Goal: Task Accomplishment & Management: Use online tool/utility

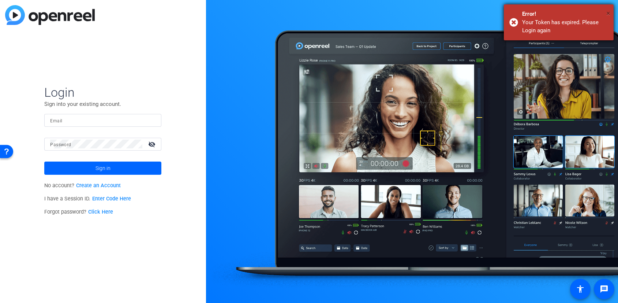
click at [609, 14] on span "×" at bounding box center [609, 13] width 4 height 9
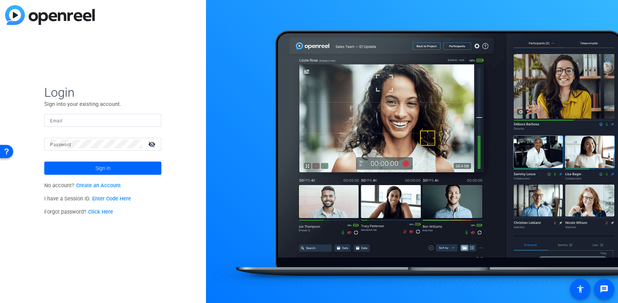
click at [154, 51] on div "Login Sign into your existing account. Email Password visibility_off Sign in No…" at bounding box center [103, 151] width 206 height 303
click at [153, 55] on div "Login Sign into your existing account. Email Password visibility_off Sign in No…" at bounding box center [103, 151] width 206 height 303
click at [153, 53] on div "Login Sign into your existing account. Email Password visibility_off Sign in No…" at bounding box center [103, 151] width 206 height 303
click at [120, 84] on div "Login Sign into your existing account. Email Password visibility_off Sign in No…" at bounding box center [103, 151] width 206 height 303
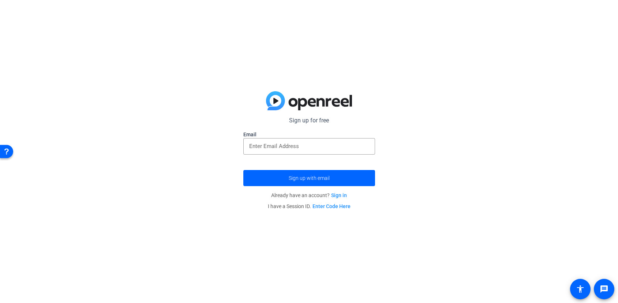
click at [403, 83] on div "Sign up for free Email Sign up with email Already have an account? Sign in I ha…" at bounding box center [309, 151] width 618 height 303
click at [511, 110] on div "Sign up for free Email Sign up with email Already have an account? Sign in I ha…" at bounding box center [309, 151] width 618 height 303
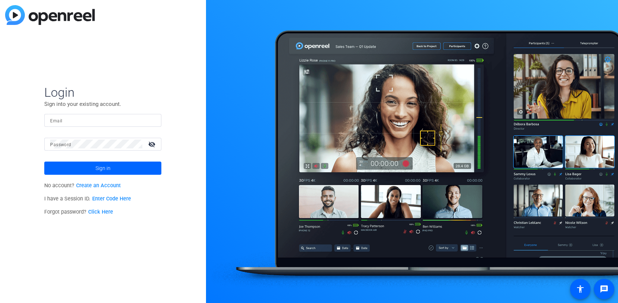
click at [100, 122] on input "Email" at bounding box center [102, 120] width 105 height 9
type input "geoffrey.hahn@sagepub.com"
click at [131, 166] on span at bounding box center [102, 168] width 117 height 18
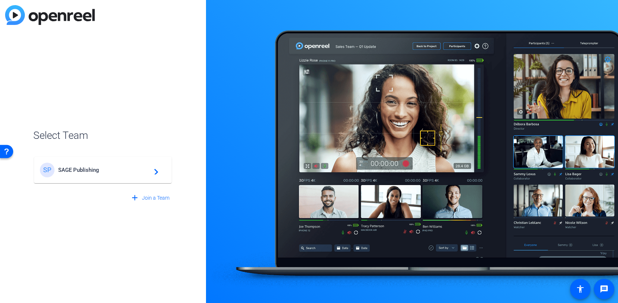
click at [86, 172] on span "SAGE Publishing" at bounding box center [104, 170] width 92 height 7
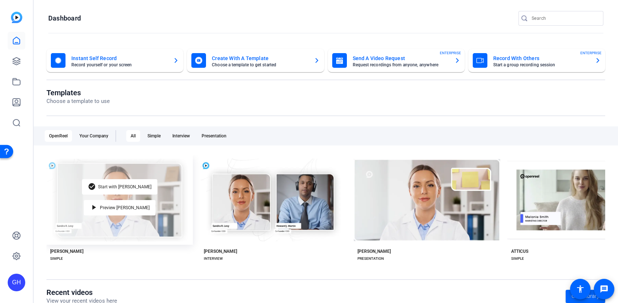
scroll to position [43, 0]
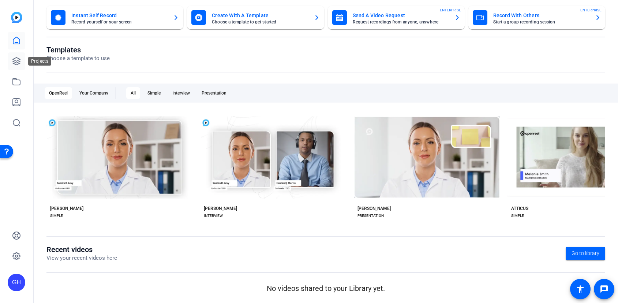
click at [18, 60] on icon at bounding box center [16, 61] width 9 height 9
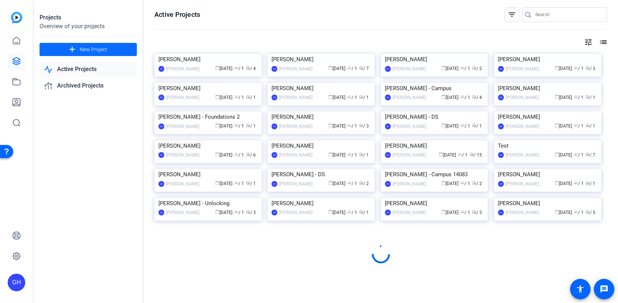
click at [73, 49] on mat-icon "add" at bounding box center [72, 49] width 9 height 9
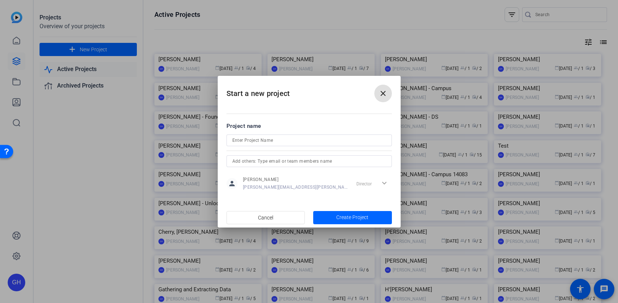
click at [258, 144] on div at bounding box center [309, 140] width 154 height 12
click at [257, 139] on input at bounding box center [309, 140] width 154 height 9
type input "[PERSON_NAME]"
click at [350, 216] on span "Create Project" at bounding box center [352, 217] width 32 height 8
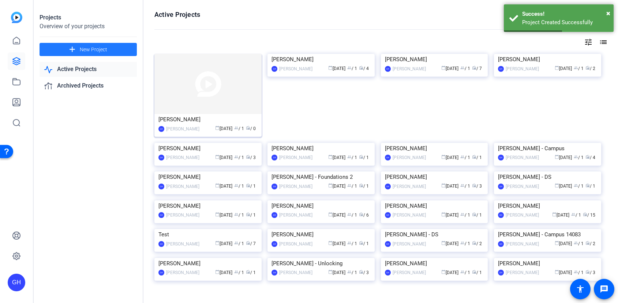
click at [200, 96] on img at bounding box center [208, 84] width 107 height 60
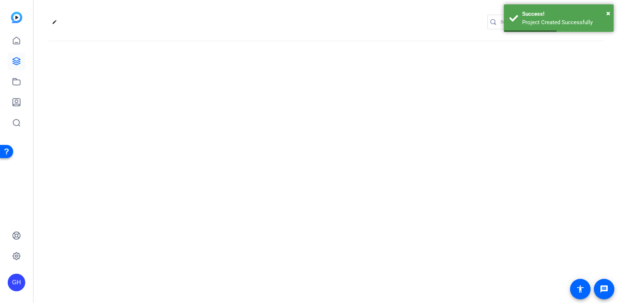
click at [200, 96] on div "edit settings" at bounding box center [326, 151] width 585 height 303
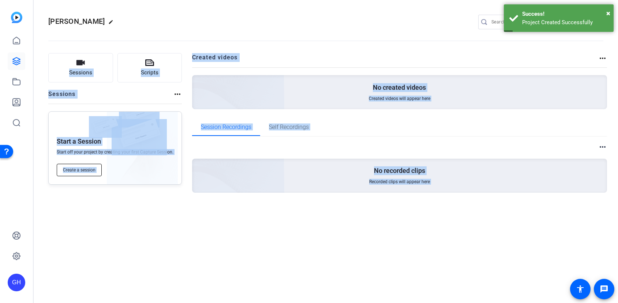
click at [85, 173] on button "Create a session" at bounding box center [79, 170] width 45 height 12
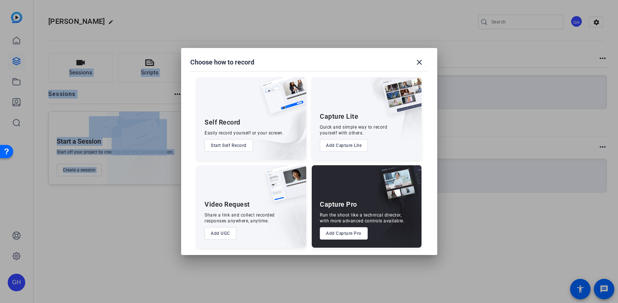
click at [352, 236] on button "Add Capture Pro" at bounding box center [344, 233] width 48 height 12
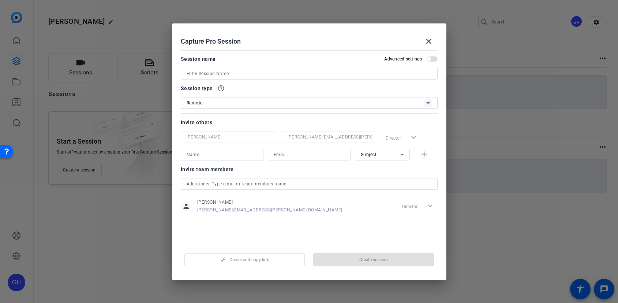
click at [253, 75] on input at bounding box center [309, 73] width 245 height 9
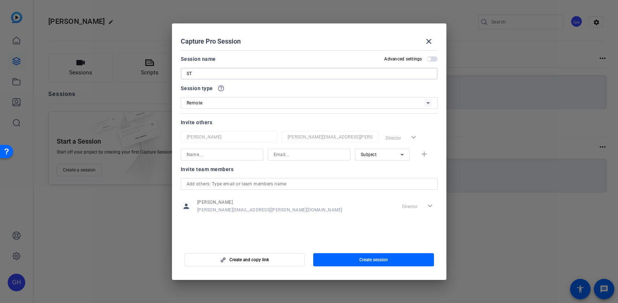
type input "ST"
click at [215, 155] on input at bounding box center [222, 154] width 71 height 9
type input "Sy Taffel"
click at [309, 157] on input at bounding box center [309, 154] width 71 height 9
click at [309, 154] on input at bounding box center [309, 154] width 71 height 9
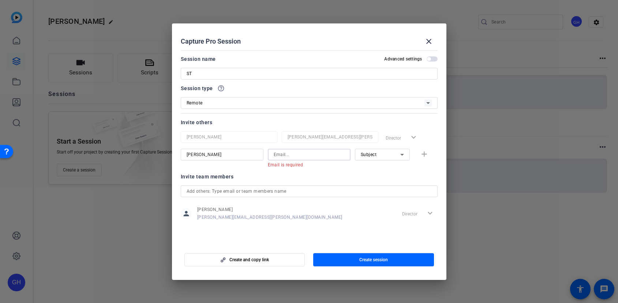
click at [306, 153] on input at bounding box center [309, 154] width 71 height 9
paste input "s.a.taffel@massey.ac.nz"
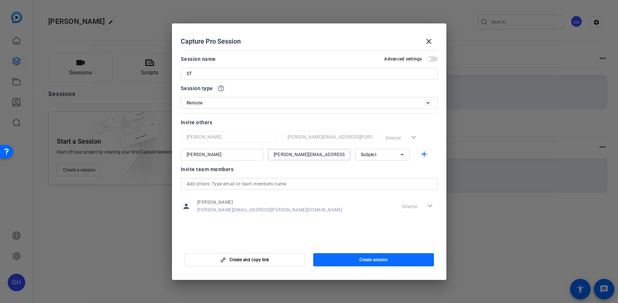
type input "s.a.taffel@massey.ac.nz"
click at [407, 257] on span "button" at bounding box center [373, 260] width 121 height 18
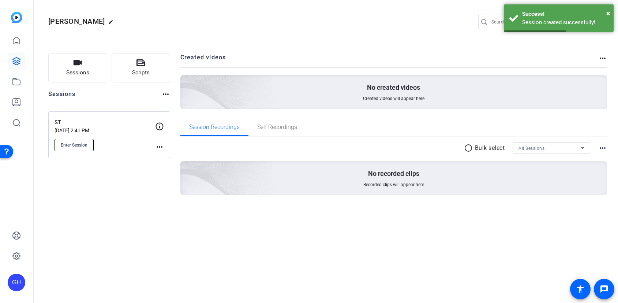
click at [71, 146] on span "Enter Session" at bounding box center [74, 145] width 27 height 6
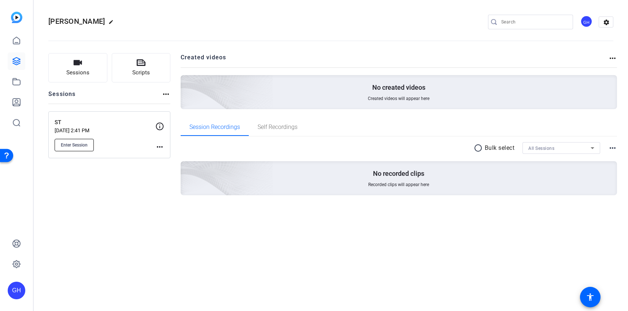
click at [84, 145] on span "Enter Session" at bounding box center [74, 145] width 27 height 6
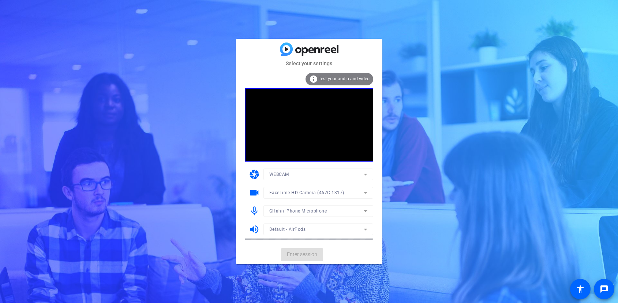
click at [315, 78] on mat-icon "info" at bounding box center [313, 79] width 9 height 9
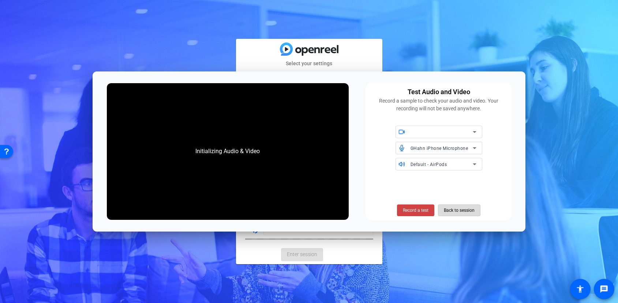
click at [458, 210] on span "Back to session" at bounding box center [459, 210] width 31 height 14
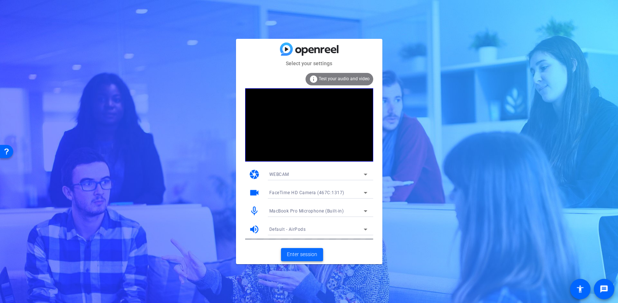
click at [299, 254] on span "Enter session" at bounding box center [302, 254] width 30 height 8
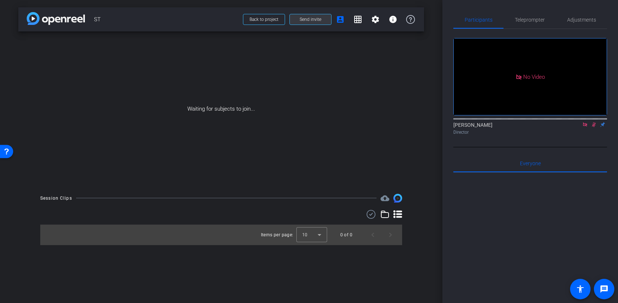
click at [310, 19] on span "Send invite" at bounding box center [311, 19] width 22 height 6
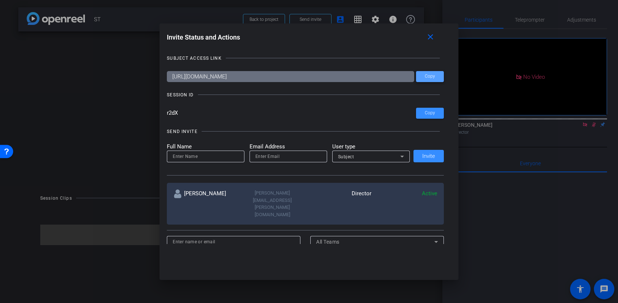
click at [431, 77] on span "Copy" at bounding box center [430, 76] width 10 height 5
click at [434, 114] on span "Copy" at bounding box center [430, 112] width 10 height 5
click at [428, 36] on mat-icon "close" at bounding box center [430, 37] width 9 height 9
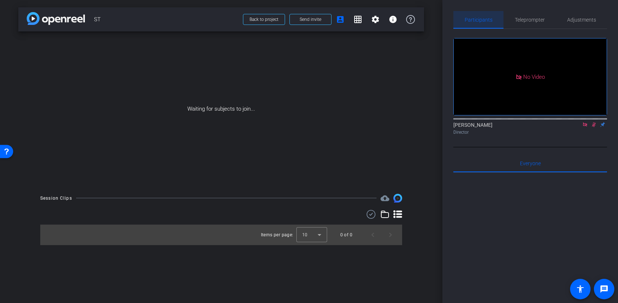
click at [476, 19] on span "Participants" at bounding box center [479, 19] width 28 height 5
click at [584, 127] on icon at bounding box center [585, 124] width 6 height 5
click at [586, 127] on icon at bounding box center [585, 124] width 6 height 5
click at [302, 20] on span "Send invite" at bounding box center [311, 19] width 22 height 6
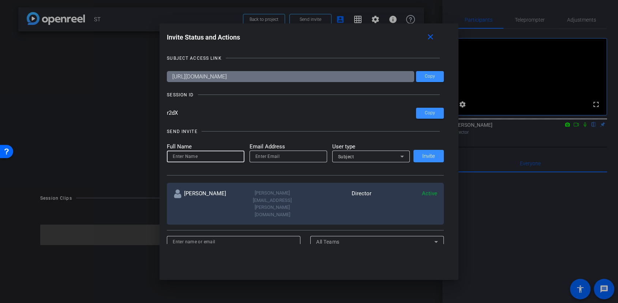
click at [203, 157] on input at bounding box center [206, 156] width 66 height 9
click at [358, 157] on div "Subject" at bounding box center [369, 156] width 62 height 9
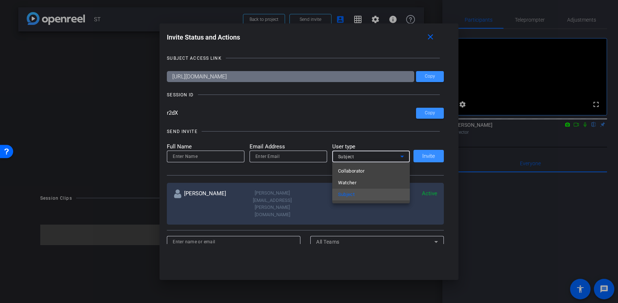
click at [356, 171] on span "Collaborator" at bounding box center [351, 171] width 27 height 9
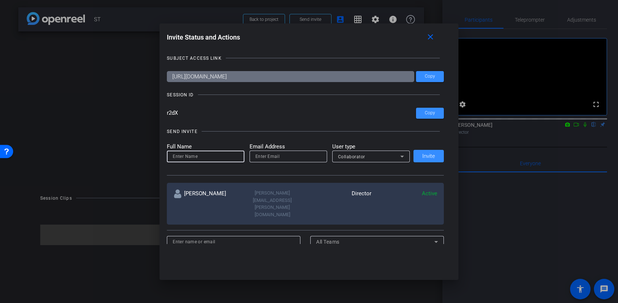
click at [219, 154] on input at bounding box center [206, 156] width 66 height 9
type input "Debbie"
click at [270, 155] on input "email" at bounding box center [289, 156] width 66 height 9
type input "deoborah.edson@sagepub.com"
click at [431, 149] on span at bounding box center [429, 156] width 30 height 18
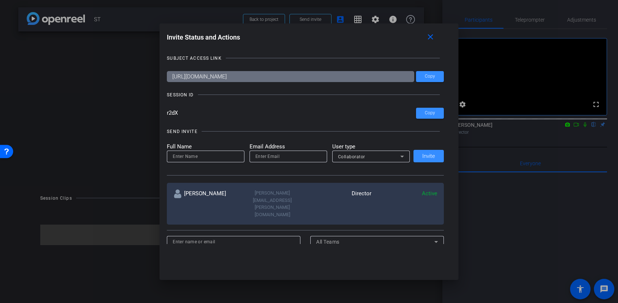
click at [430, 154] on div "Full Name Email Address User type Collaborator Invite" at bounding box center [305, 152] width 277 height 20
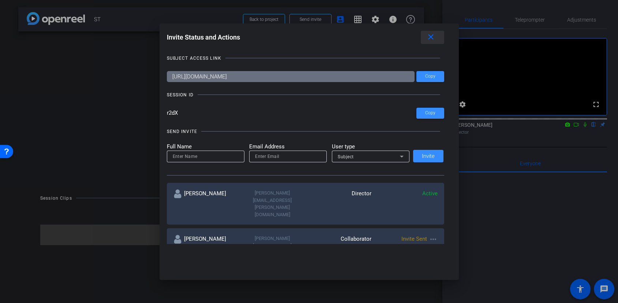
click at [429, 36] on mat-icon "close" at bounding box center [431, 37] width 9 height 9
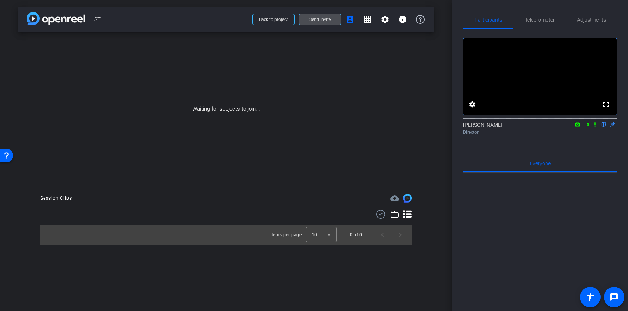
click at [316, 22] on span "Send invite" at bounding box center [320, 19] width 22 height 6
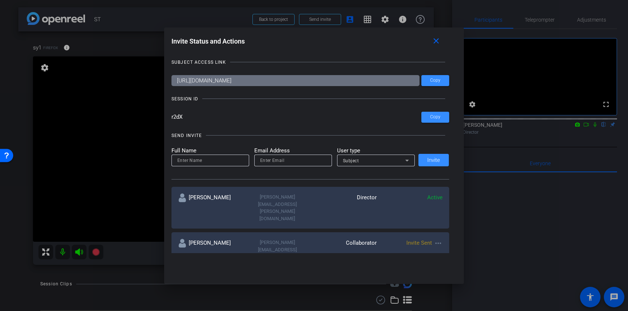
click at [113, 149] on div at bounding box center [314, 155] width 628 height 311
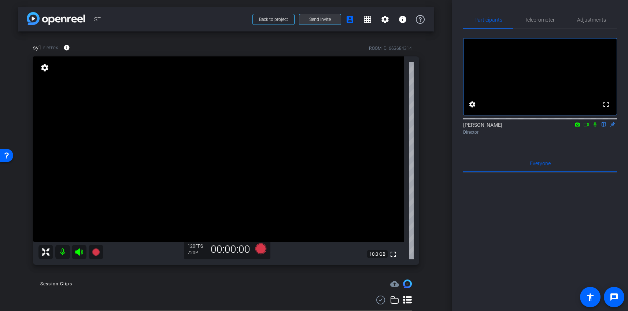
click at [328, 19] on span "Send invite" at bounding box center [320, 19] width 22 height 6
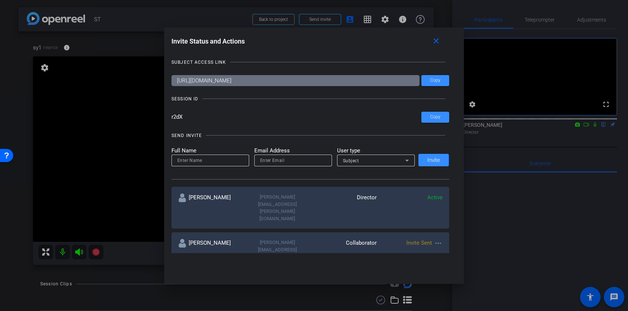
click at [252, 239] on div "deoborah.edson@sagepub.com" at bounding box center [277, 253] width 66 height 29
click at [215, 161] on input at bounding box center [210, 160] width 66 height 9
type input "Debbie"
type input "deborah.edson@sagepub.com"
click at [366, 165] on div "Subject" at bounding box center [376, 161] width 66 height 12
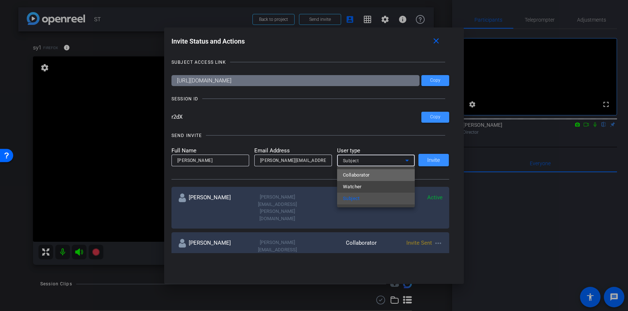
click at [365, 175] on span "Collaborator" at bounding box center [356, 175] width 27 height 9
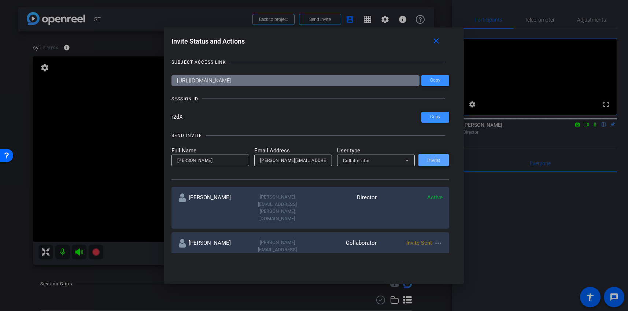
click at [431, 159] on span "Invite" at bounding box center [433, 159] width 13 height 5
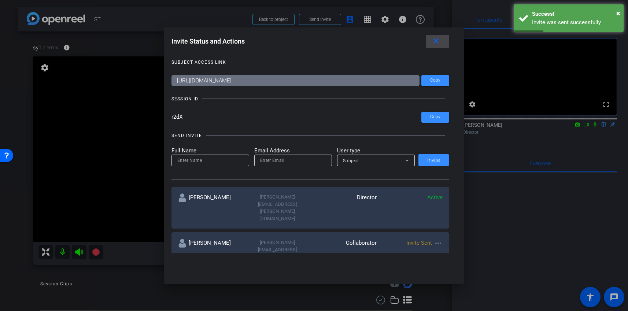
click at [438, 44] on mat-icon "close" at bounding box center [435, 41] width 9 height 9
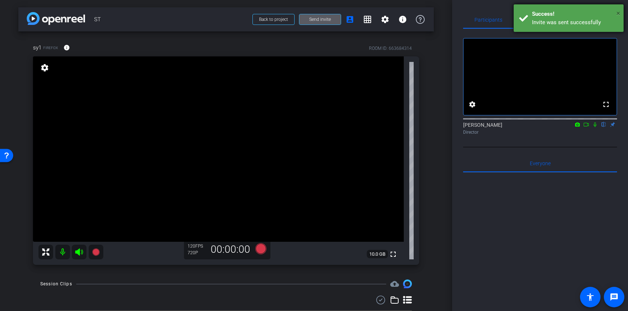
click at [618, 12] on span "×" at bounding box center [618, 13] width 4 height 9
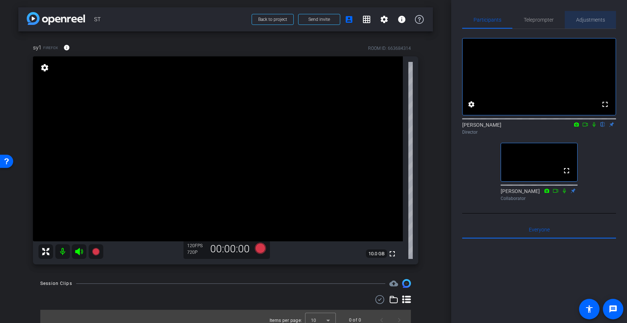
click at [589, 21] on span "Adjustments" at bounding box center [590, 19] width 29 height 5
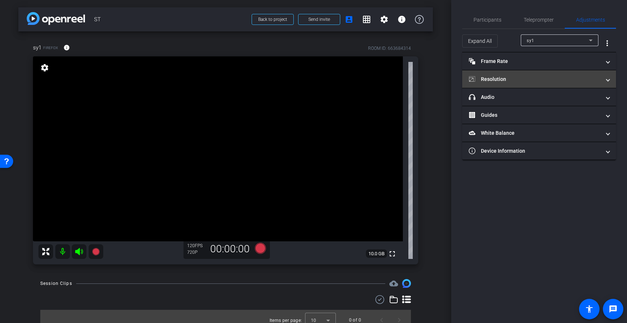
click at [533, 78] on mat-panel-title "Resolution" at bounding box center [535, 79] width 132 height 8
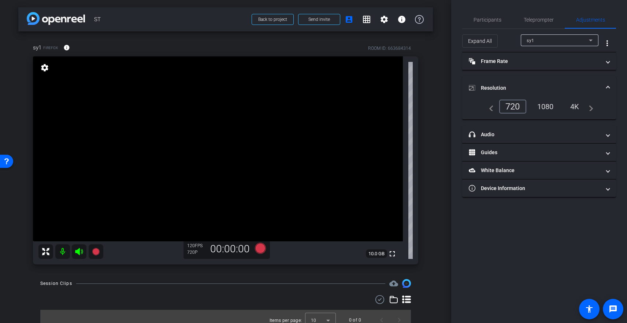
click at [549, 108] on div "1080" at bounding box center [545, 106] width 27 height 12
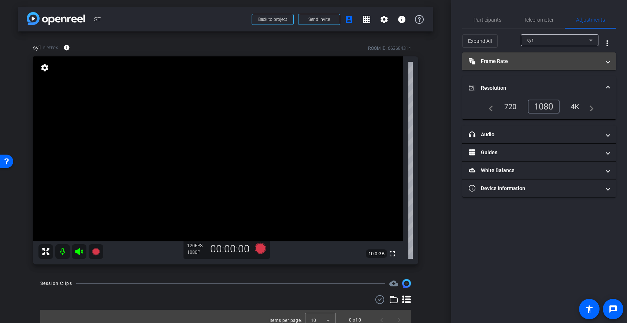
click at [532, 63] on mat-panel-title "Frame Rate Frame Rate" at bounding box center [535, 61] width 132 height 8
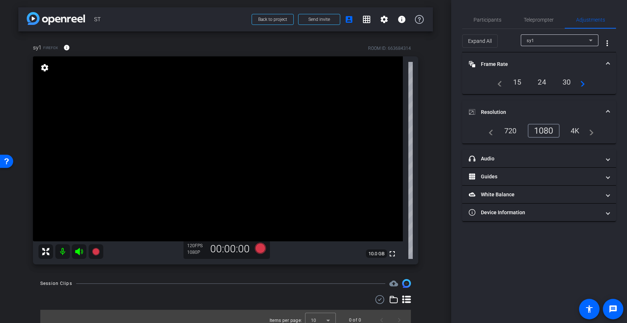
click at [543, 83] on div "24" at bounding box center [541, 82] width 19 height 12
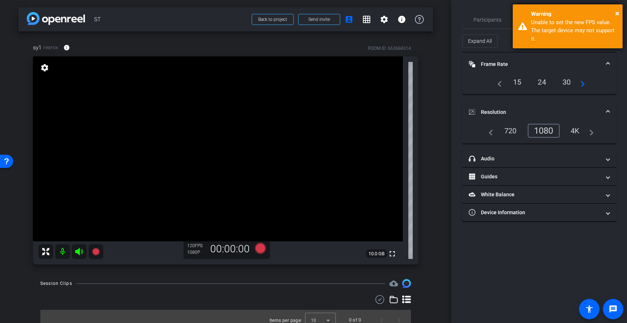
click at [618, 10] on div "× Warning Unable to set the new FPS value. The target device may not support it." at bounding box center [568, 26] width 110 height 44
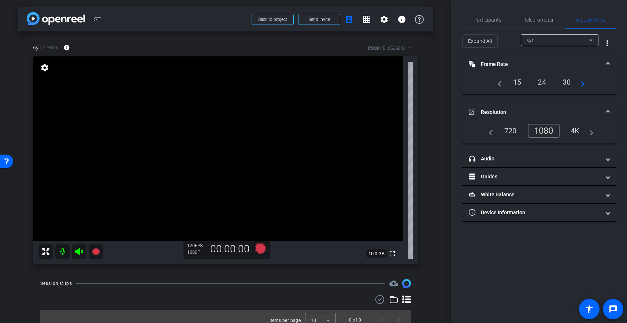
click at [583, 82] on mat-icon "navigate_next" at bounding box center [580, 82] width 9 height 9
click at [543, 81] on div "30" at bounding box center [541, 82] width 19 height 12
click at [501, 83] on mat-icon "navigate_before" at bounding box center [497, 82] width 9 height 9
click at [502, 83] on div "navigate_before 15 24 30 navigate_next" at bounding box center [539, 82] width 92 height 12
drag, startPoint x: 502, startPoint y: 83, endPoint x: 506, endPoint y: 83, distance: 4.8
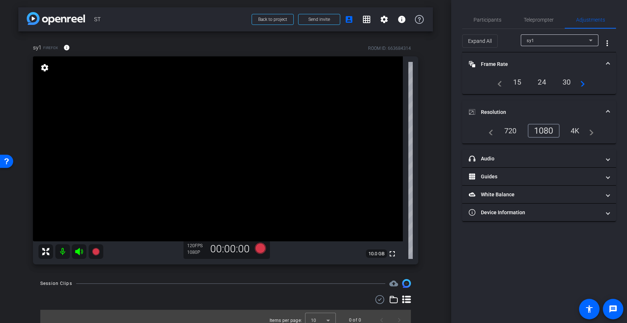
click at [502, 83] on div "navigate_before 15 24 30 navigate_next" at bounding box center [539, 82] width 92 height 12
click at [582, 83] on mat-icon "navigate_next" at bounding box center [580, 82] width 9 height 9
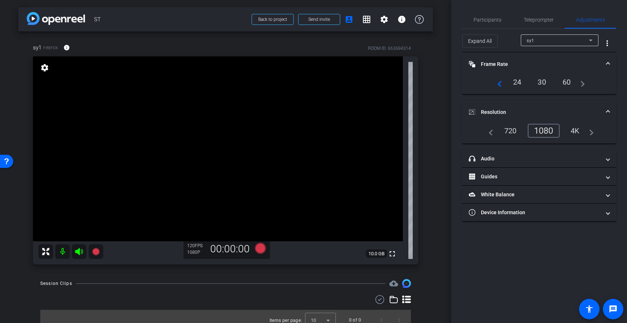
click at [582, 83] on mat-icon "navigate_next" at bounding box center [580, 82] width 9 height 9
click at [230, 181] on video at bounding box center [218, 148] width 370 height 185
click at [498, 86] on mat-icon "navigate_before" at bounding box center [497, 82] width 9 height 9
click at [582, 86] on mat-icon "navigate_next" at bounding box center [580, 82] width 9 height 9
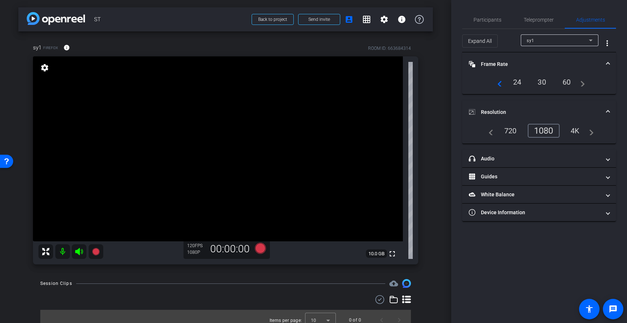
click at [584, 85] on mat-icon "navigate_next" at bounding box center [580, 82] width 9 height 9
click at [538, 82] on div "30" at bounding box center [541, 82] width 19 height 12
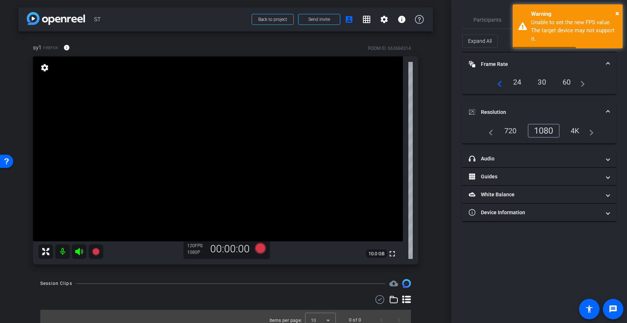
click at [515, 83] on div "24" at bounding box center [516, 82] width 19 height 12
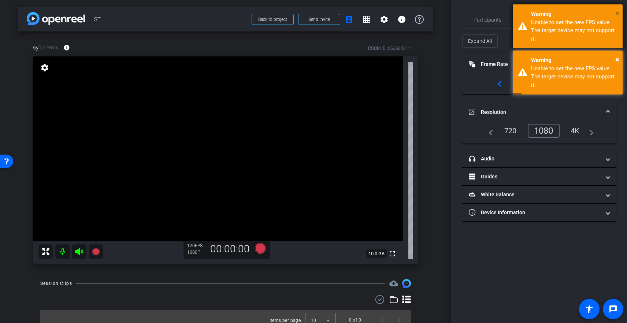
click at [615, 14] on div "× Warning Unable to set the new FPS value. The target device may not support it." at bounding box center [568, 26] width 110 height 44
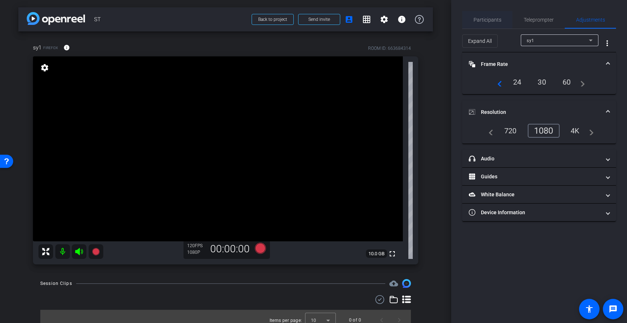
click at [482, 21] on span "Participants" at bounding box center [487, 19] width 28 height 5
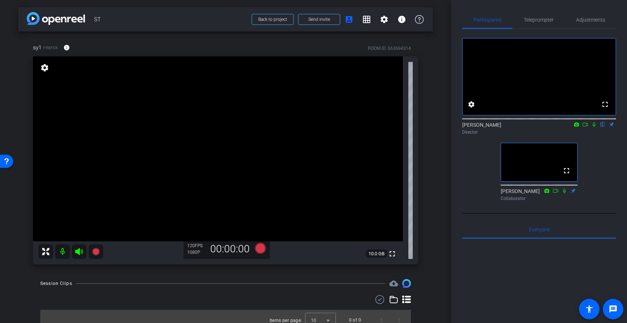
click at [194, 249] on div "1080P" at bounding box center [196, 252] width 18 height 6
click at [211, 205] on video at bounding box center [218, 148] width 370 height 185
click at [593, 22] on span "Adjustments" at bounding box center [590, 19] width 29 height 5
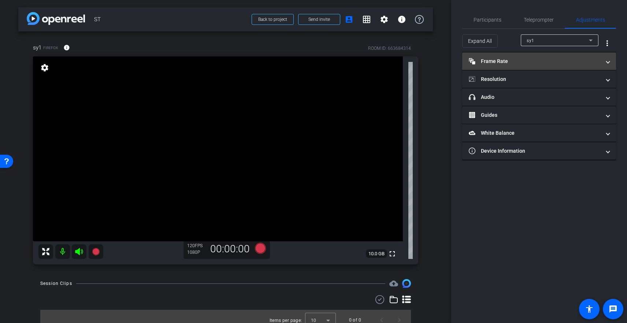
click at [541, 63] on mat-panel-title "Frame Rate Frame Rate" at bounding box center [535, 61] width 132 height 8
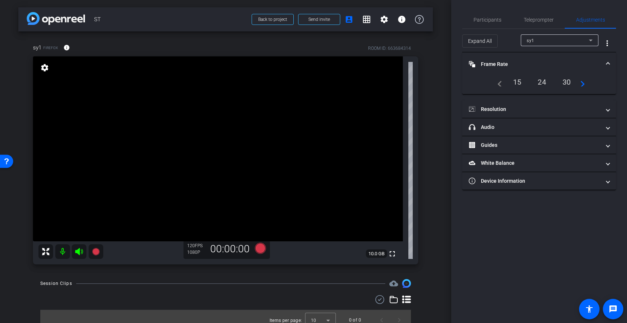
click at [499, 82] on mat-icon "navigate_before" at bounding box center [497, 82] width 9 height 9
click at [586, 86] on div "navigate_before 15 24 30 navigate_next" at bounding box center [539, 82] width 136 height 12
click at [585, 84] on mat-icon "navigate_next" at bounding box center [580, 82] width 9 height 9
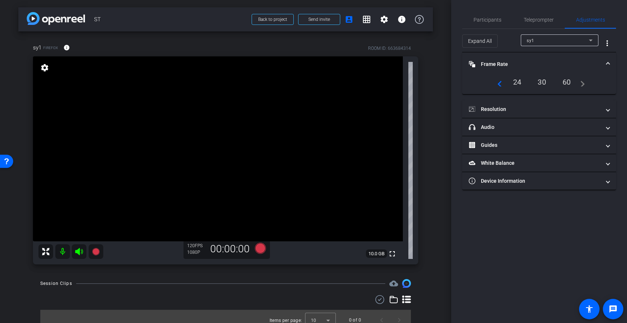
click at [585, 84] on div "navigate_before 24 30 60 navigate_next" at bounding box center [539, 82] width 136 height 12
click at [182, 46] on div "sy1 Firefox info ROOM ID: 663684314" at bounding box center [225, 48] width 385 height 18
click at [46, 71] on mat-icon "settings" at bounding box center [45, 67] width 10 height 9
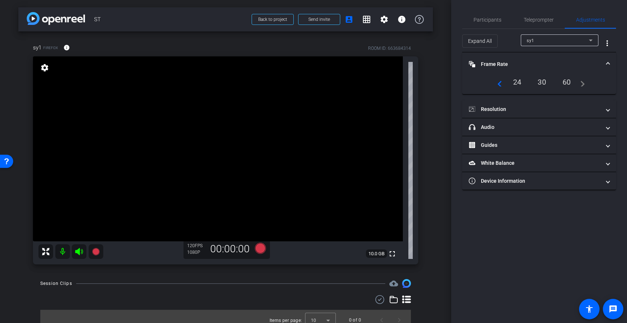
click at [46, 68] on mat-icon "settings" at bounding box center [45, 67] width 10 height 9
click at [142, 45] on div "sy1 Firefox info ROOM ID: 663684314" at bounding box center [225, 48] width 385 height 18
click at [261, 250] on icon at bounding box center [260, 248] width 11 height 11
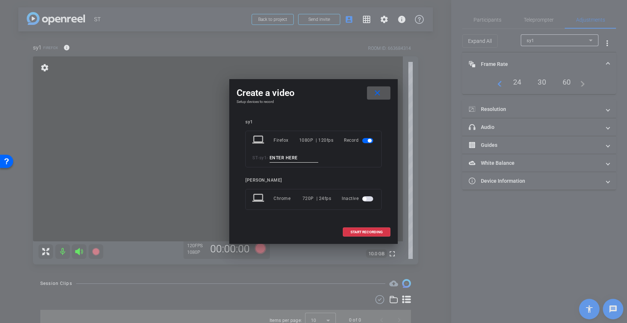
click at [367, 86] on button "close" at bounding box center [378, 92] width 23 height 13
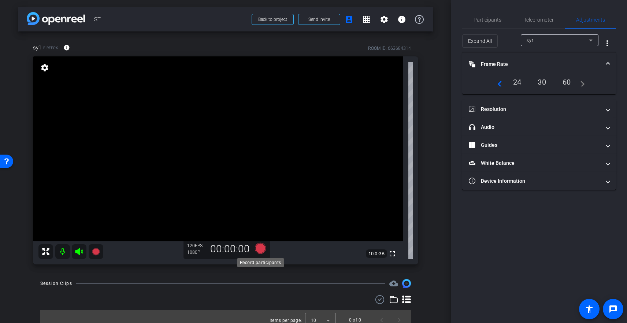
click at [257, 250] on icon at bounding box center [260, 248] width 11 height 11
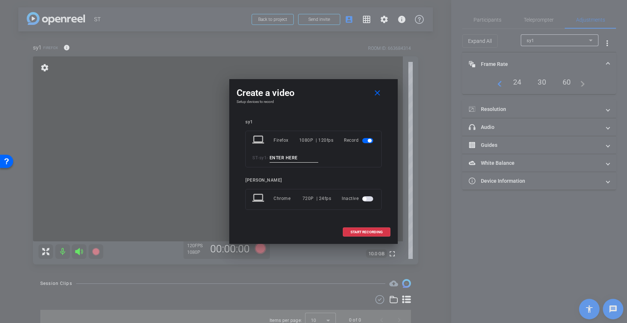
click at [300, 156] on input at bounding box center [293, 157] width 49 height 9
drag, startPoint x: 306, startPoint y: 157, endPoint x: 284, endPoint y: 156, distance: 21.7
click at [269, 157] on div "ST - sy1 -" at bounding box center [313, 157] width 122 height 9
type input "ST 1"
click at [368, 200] on span "button" at bounding box center [367, 198] width 11 height 5
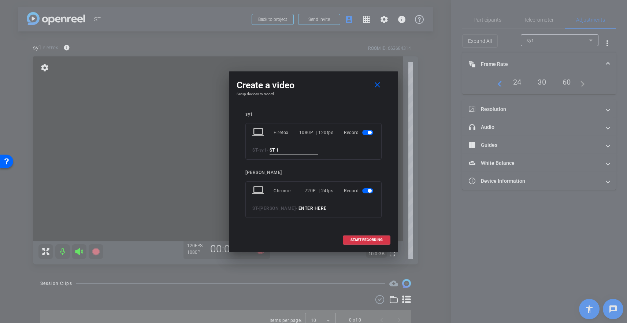
click at [367, 193] on mat-slide-toggle at bounding box center [368, 190] width 12 height 9
click at [364, 193] on span "button" at bounding box center [367, 190] width 11 height 5
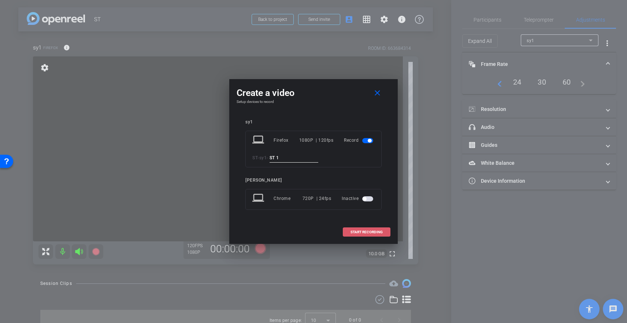
click at [372, 232] on span "START RECORDING" at bounding box center [366, 232] width 32 height 4
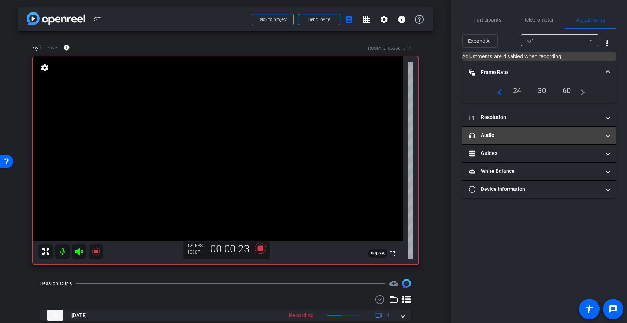
click at [535, 134] on mat-panel-title "headphone icon Audio" at bounding box center [535, 135] width 132 height 8
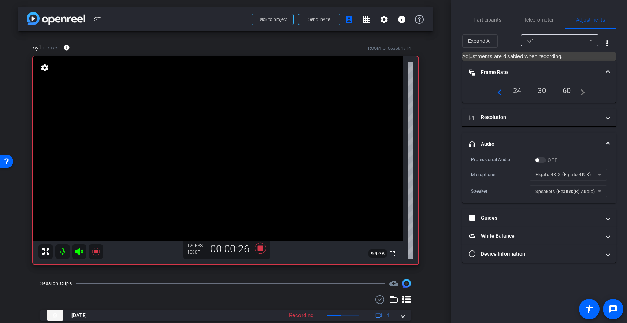
click at [577, 176] on mat-form-field "Elgato 4K X (Elgato 4K X)" at bounding box center [568, 175] width 78 height 12
click at [587, 175] on mat-form-field "Elgato 4K X (Elgato 4K X)" at bounding box center [568, 175] width 78 height 12
click at [584, 194] on mat-form-field "Speakers (Realtek(R) Audio)" at bounding box center [568, 191] width 78 height 12
click at [559, 116] on mat-panel-title "Resolution" at bounding box center [535, 117] width 132 height 8
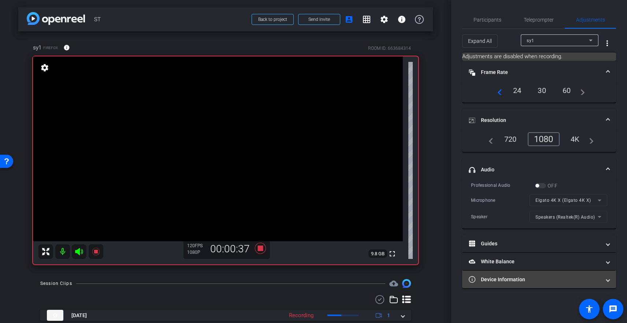
click at [509, 278] on mat-panel-title "Device Information" at bounding box center [535, 280] width 132 height 8
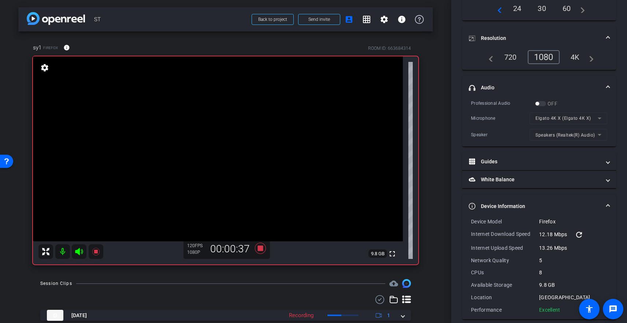
scroll to position [89, 0]
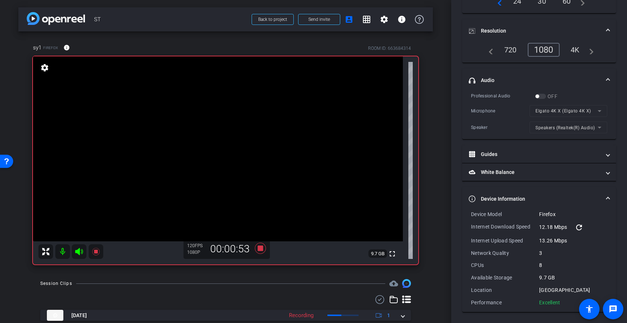
click at [442, 172] on div "arrow_back ST Back to project Send invite account_box grid_on settings info sy1…" at bounding box center [225, 161] width 451 height 323
click at [431, 199] on div "sy1 Firefox info ROOM ID: 663684314 fullscreen settings 9.7 GB 120 FPS 1080P 00…" at bounding box center [225, 151] width 414 height 240
click at [261, 249] on icon at bounding box center [260, 248] width 11 height 11
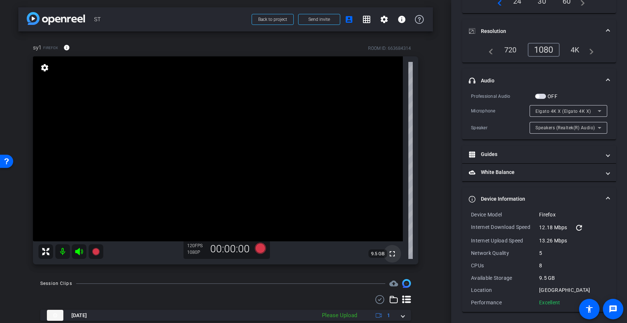
click at [394, 255] on mat-icon "fullscreen" at bounding box center [392, 253] width 9 height 9
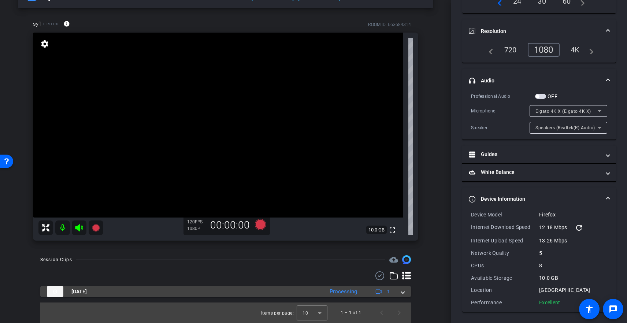
click at [401, 291] on span at bounding box center [402, 292] width 3 height 8
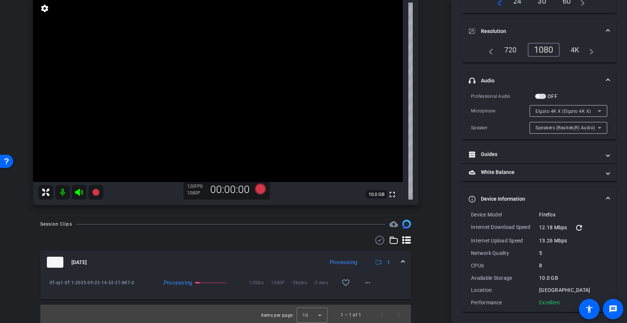
scroll to position [62, 0]
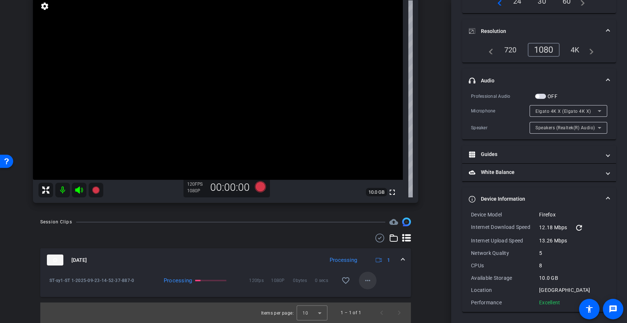
click at [365, 282] on mat-icon "more_horiz" at bounding box center [367, 280] width 9 height 9
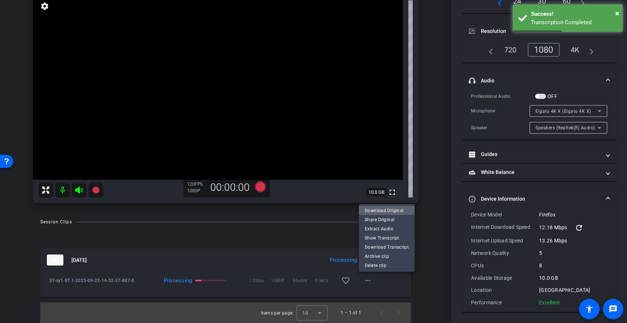
click at [394, 211] on span "Download Original" at bounding box center [387, 210] width 44 height 9
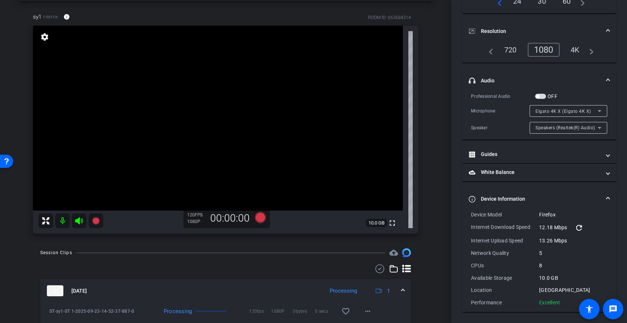
scroll to position [29, 0]
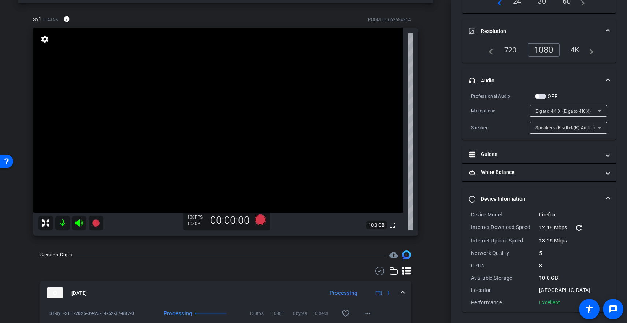
click at [177, 183] on video at bounding box center [218, 120] width 370 height 185
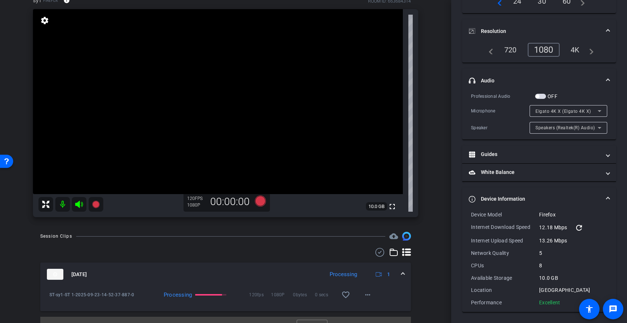
scroll to position [62, 0]
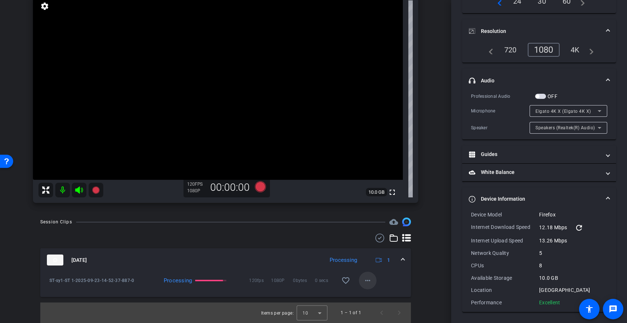
click at [365, 281] on mat-icon "more_horiz" at bounding box center [367, 280] width 9 height 9
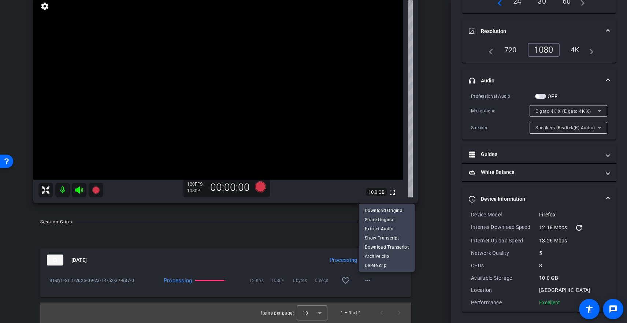
click at [435, 129] on div at bounding box center [313, 161] width 627 height 323
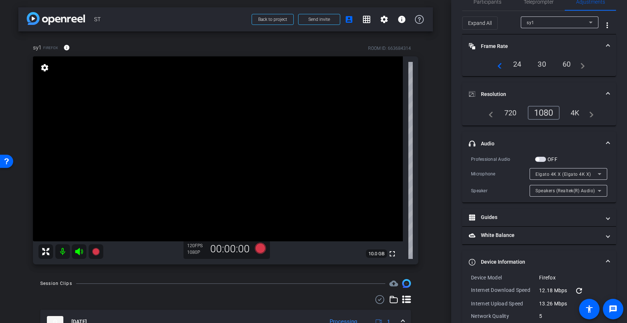
scroll to position [0, 0]
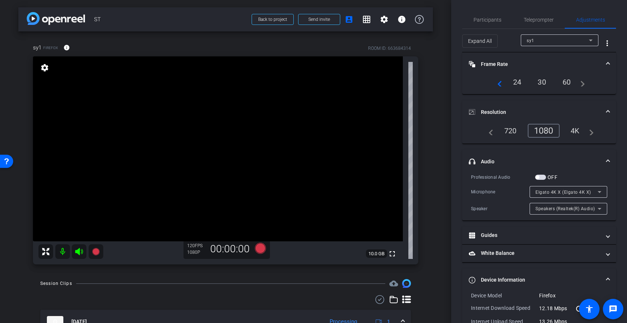
click at [585, 83] on mat-icon "navigate_next" at bounding box center [580, 82] width 9 height 9
click at [502, 83] on div "navigate_before 24 30 60 navigate_next" at bounding box center [539, 80] width 92 height 12
click at [500, 83] on mat-icon "navigate_before" at bounding box center [497, 79] width 9 height 9
click at [582, 81] on mat-icon "navigate_next" at bounding box center [580, 79] width 9 height 9
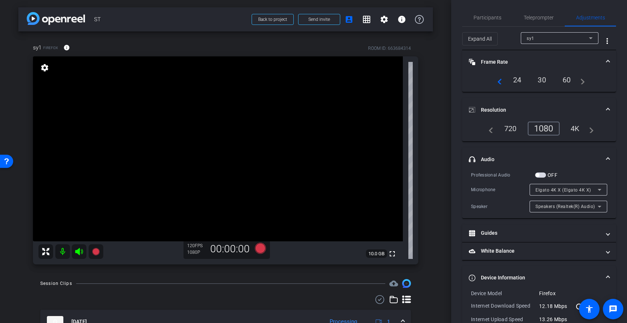
click at [582, 81] on mat-icon "navigate_next" at bounding box center [580, 79] width 9 height 9
click at [478, 81] on div "navigate_before 24 30 60 navigate_next" at bounding box center [539, 80] width 136 height 12
click at [476, 80] on div "navigate_before 24 30 60 navigate_next" at bounding box center [539, 80] width 136 height 12
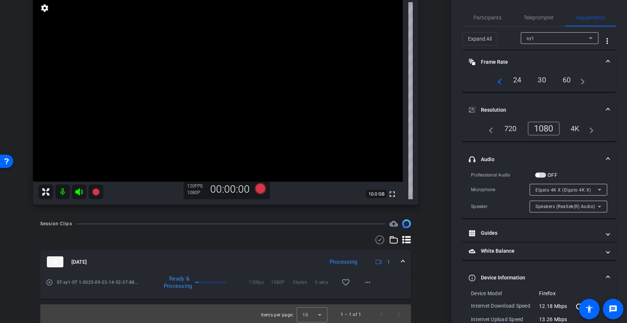
scroll to position [62, 0]
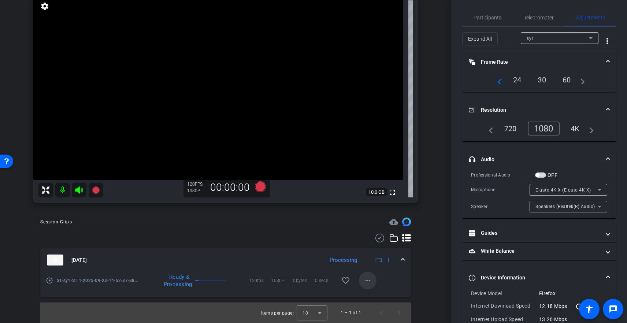
click at [366, 279] on mat-icon "more_horiz" at bounding box center [367, 280] width 9 height 9
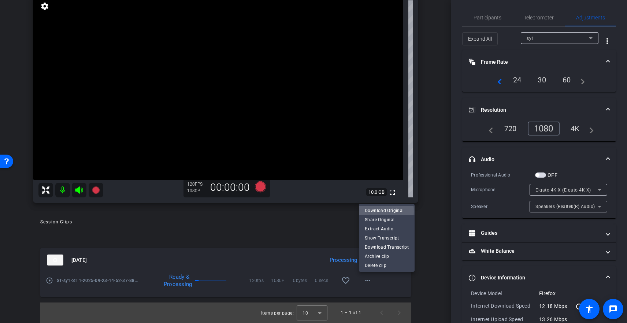
click at [381, 211] on span "Download Original" at bounding box center [387, 210] width 44 height 9
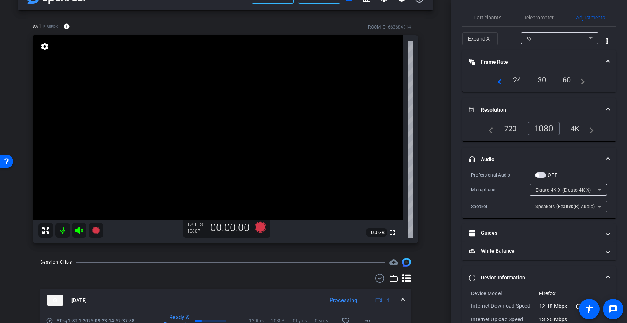
scroll to position [0, 0]
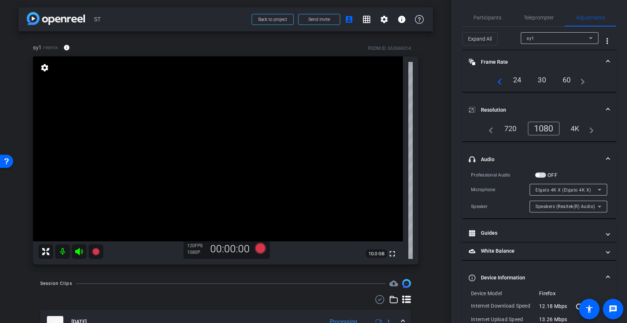
click at [203, 51] on div "sy1 Firefox info ROOM ID: 663684314" at bounding box center [225, 48] width 385 height 18
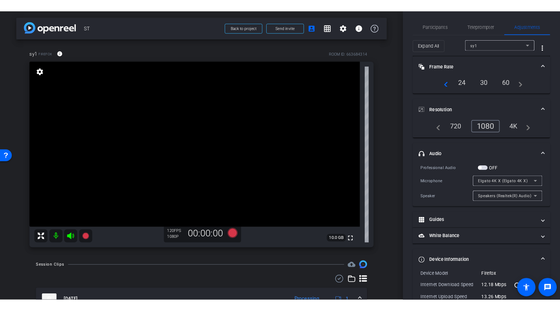
scroll to position [3, 0]
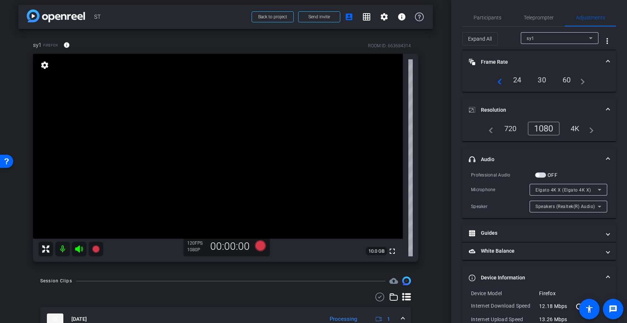
click at [251, 46] on div "sy1 Firefox info ROOM ID: 663684314" at bounding box center [225, 45] width 385 height 18
click at [256, 45] on div "sy1 Firefox info ROOM ID: 663684314" at bounding box center [225, 45] width 385 height 18
click at [261, 43] on div "sy1 Firefox info ROOM ID: 663684314" at bounding box center [225, 45] width 385 height 18
click at [259, 44] on div "sy1 Firefox info ROOM ID: 663684314" at bounding box center [225, 45] width 385 height 18
click at [288, 47] on div "sy1 Firefox info ROOM ID: 663684314" at bounding box center [225, 45] width 385 height 18
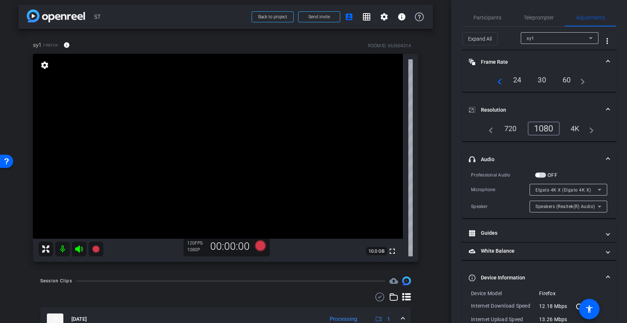
click at [274, 45] on div "sy1 Firefox info ROOM ID: 663684314" at bounding box center [225, 45] width 385 height 18
click at [227, 38] on div "sy1 Firefox info ROOM ID: 663684314" at bounding box center [225, 45] width 385 height 18
click at [224, 43] on div "sy1 Firefox info ROOM ID: 663684314" at bounding box center [225, 45] width 385 height 18
click at [249, 47] on div "sy1 Firefox info ROOM ID: 663684314" at bounding box center [225, 45] width 385 height 18
click at [231, 44] on div "sy1 Firefox info ROOM ID: 663684314" at bounding box center [225, 45] width 385 height 18
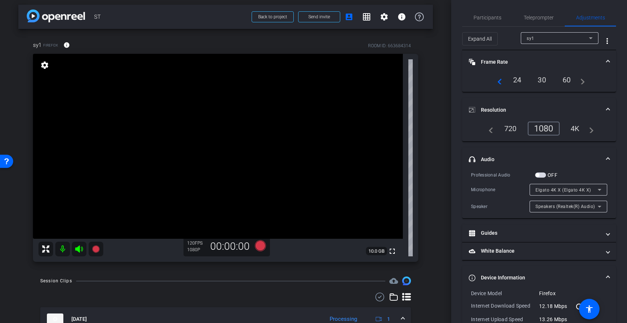
click at [235, 44] on div "sy1 Firefox info ROOM ID: 663684314" at bounding box center [225, 45] width 385 height 18
click at [227, 44] on div "sy1 Firefox info ROOM ID: 663684314" at bounding box center [225, 45] width 385 height 18
click at [481, 18] on span "Participants" at bounding box center [487, 17] width 28 height 5
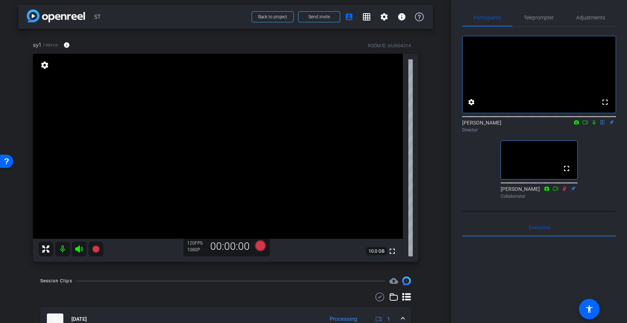
click at [586, 124] on icon at bounding box center [584, 122] width 5 height 4
click at [556, 190] on icon at bounding box center [555, 189] width 5 height 4
click at [554, 191] on icon at bounding box center [555, 188] width 6 height 5
click at [214, 21] on span "ST" at bounding box center [170, 17] width 153 height 15
click at [241, 38] on div "sy1 Firefox info ROOM ID: 663684314" at bounding box center [225, 45] width 385 height 18
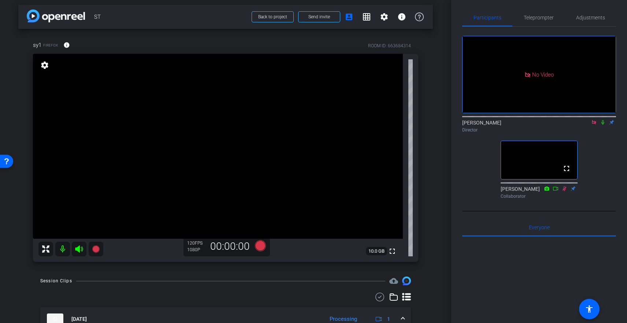
click at [211, 44] on div "sy1 Firefox info ROOM ID: 663684314" at bounding box center [225, 45] width 385 height 18
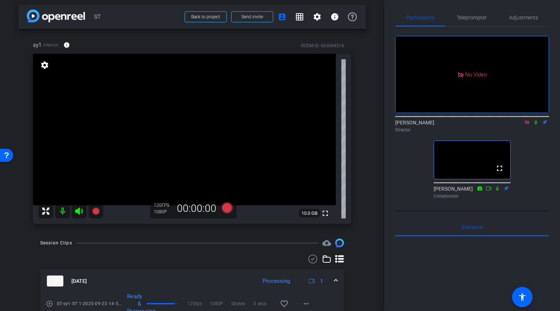
scroll to position [0, 0]
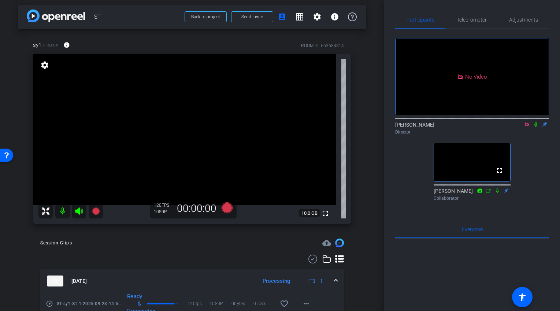
click at [528, 127] on icon at bounding box center [527, 124] width 6 height 5
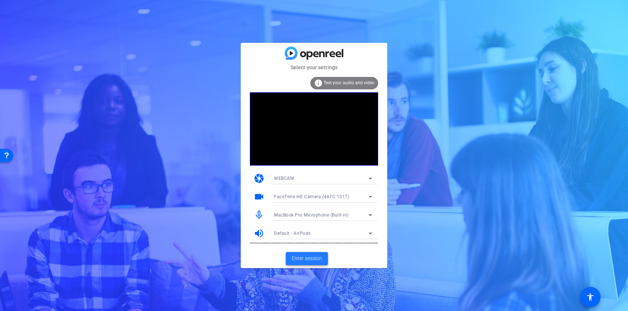
click at [305, 254] on span "Enter session" at bounding box center [306, 258] width 30 height 8
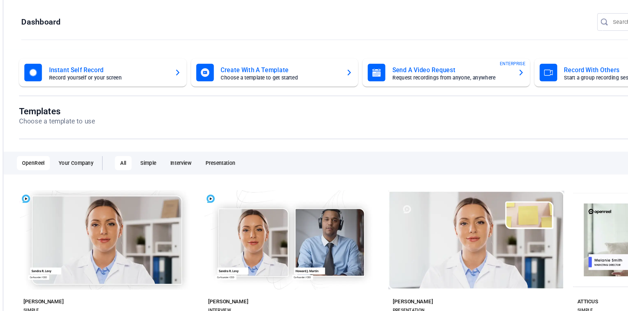
click at [75, 18] on h1 "Dashboard" at bounding box center [64, 18] width 33 height 9
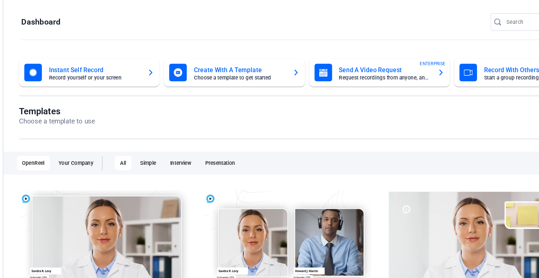
click at [242, 4] on mat-toolbar "Dashboard" at bounding box center [287, 20] width 506 height 41
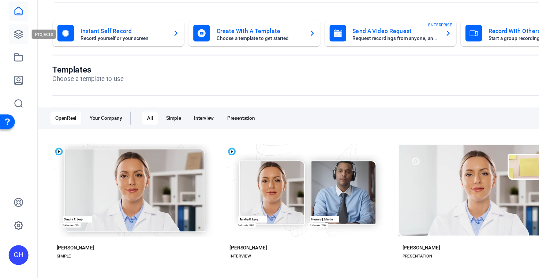
click at [18, 63] on icon at bounding box center [16, 61] width 9 height 9
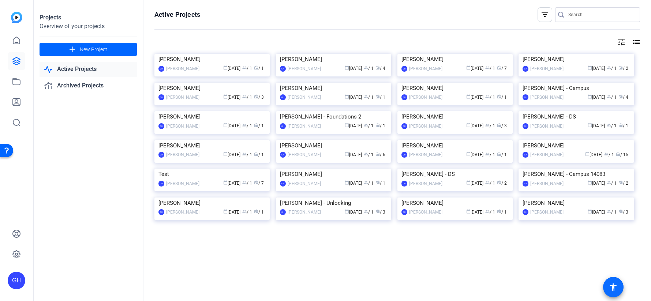
click at [612, 288] on mat-icon "accessibility" at bounding box center [613, 287] width 9 height 9
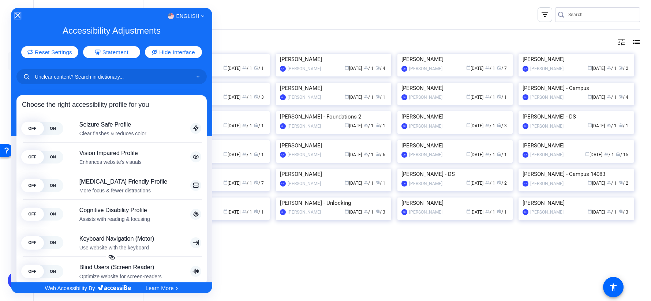
click at [17, 13] on icon "Close Accessibility Interface" at bounding box center [17, 15] width 5 height 5
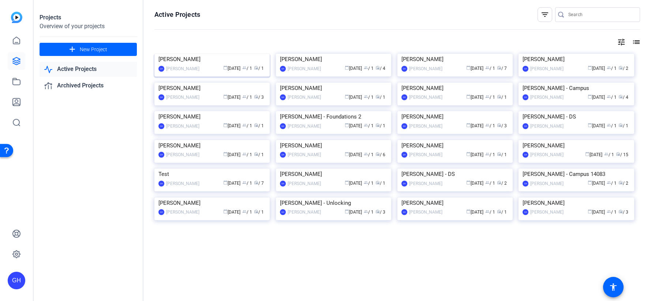
click at [238, 54] on img at bounding box center [212, 54] width 115 height 0
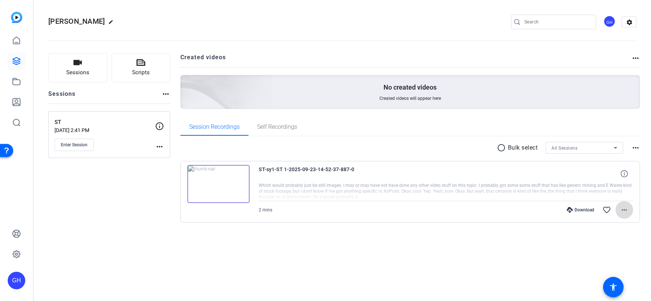
click at [624, 210] on mat-icon "more_horiz" at bounding box center [624, 210] width 9 height 9
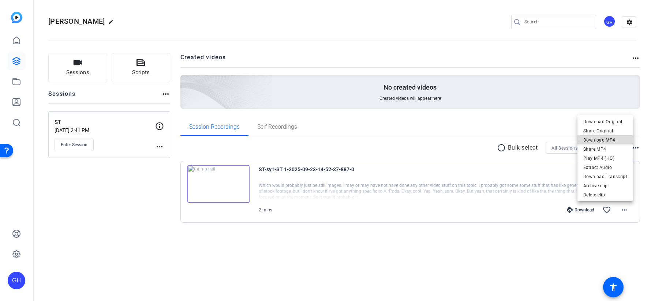
click at [607, 140] on span "Download MP4" at bounding box center [606, 140] width 44 height 9
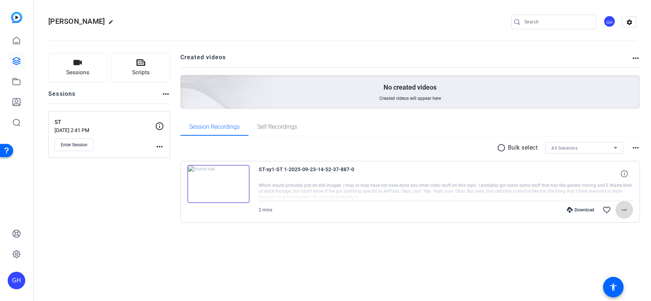
click at [626, 210] on mat-icon "more_horiz" at bounding box center [624, 210] width 9 height 9
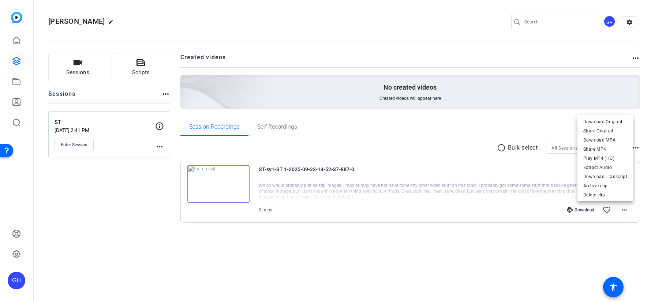
click at [270, 128] on div at bounding box center [325, 150] width 651 height 301
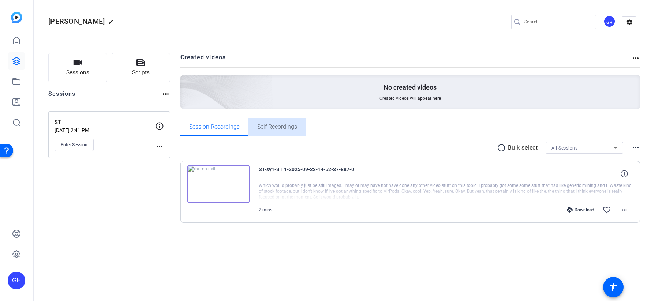
click at [270, 128] on span "Self Recordings" at bounding box center [277, 127] width 40 height 6
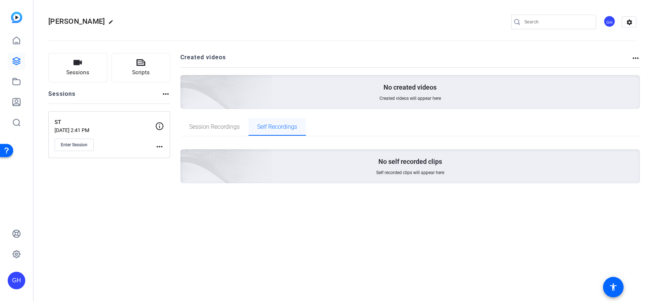
click at [270, 128] on span "Self Recordings" at bounding box center [277, 127] width 40 height 6
click at [224, 127] on span "Session Recordings" at bounding box center [214, 127] width 51 height 6
